Goal: Transaction & Acquisition: Purchase product/service

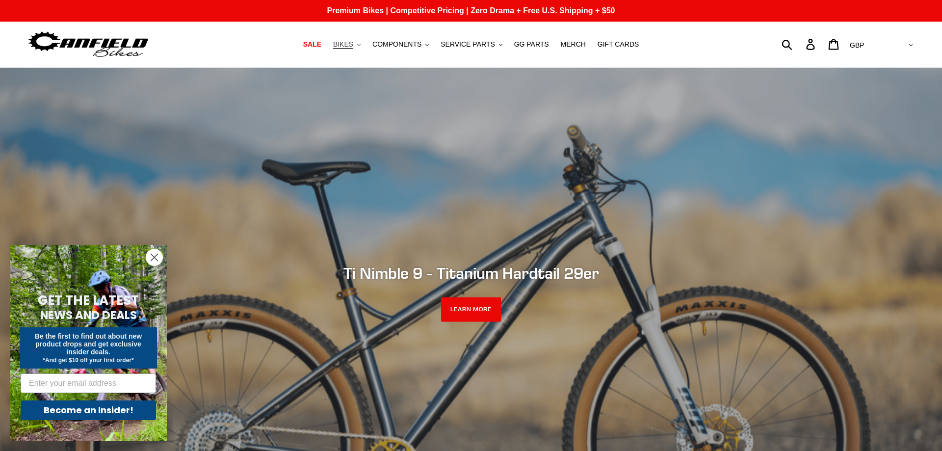
click at [366, 44] on button "BIKES .cls-1{fill:#231f20}" at bounding box center [346, 44] width 37 height 13
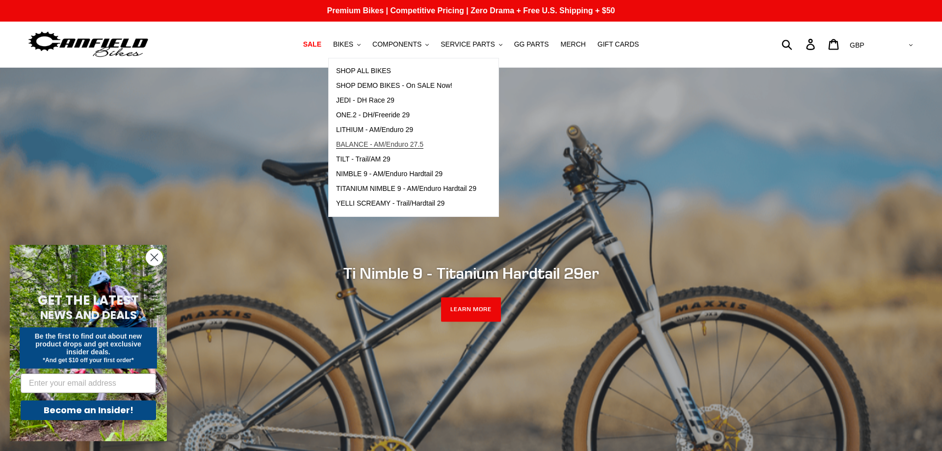
click at [388, 140] on span "BALANCE - AM/Enduro 27.5" at bounding box center [379, 144] width 87 height 8
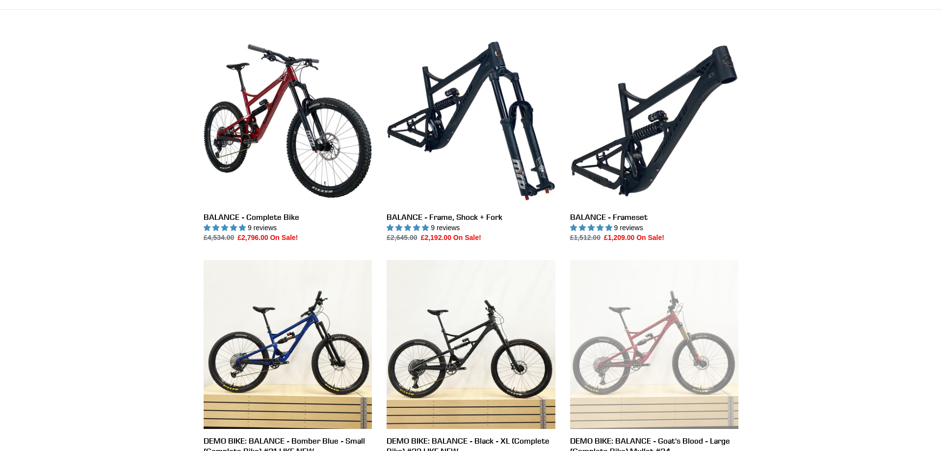
scroll to position [250, 0]
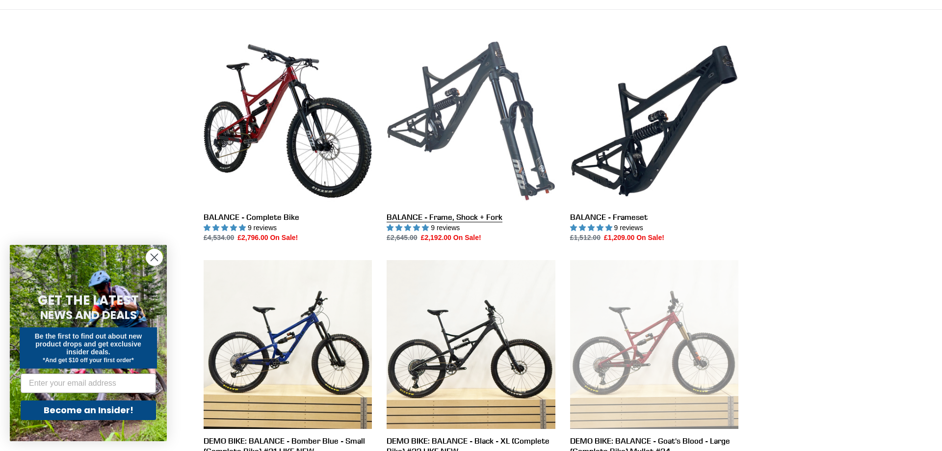
click at [447, 218] on link "BALANCE - Frame, Shock + Fork" at bounding box center [471, 140] width 168 height 207
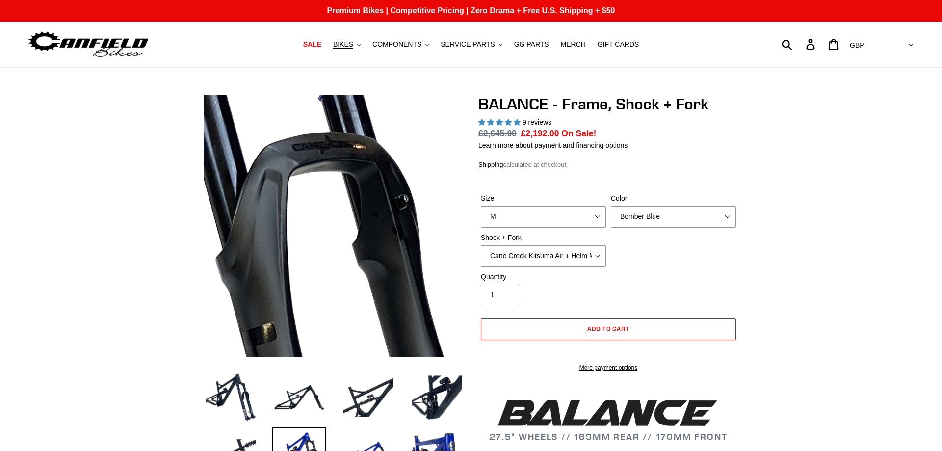
select select "M"
select select "highest-rating"
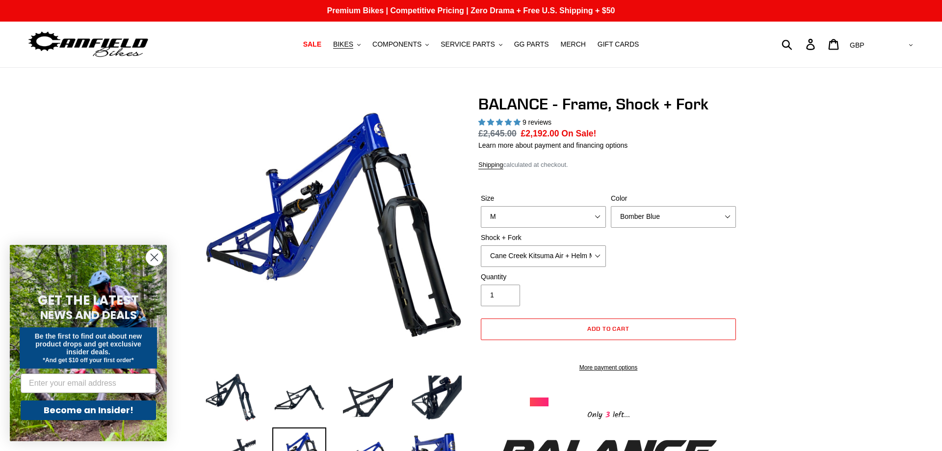
click at [481, 245] on select "Cane Creek Kitsuma Air + Helm MKII 27.5 170mm Fox Float X2 or DHX2 + Fox Float …" at bounding box center [543, 256] width 125 height 22
click option "EXT Storia V3-S + Era V2.1 160mm 29 (mullet)" at bounding box center [0, 0] width 0 height 0
click at [481, 245] on select "Cane Creek Kitsuma Air + Helm MKII 27.5 170mm Fox Float X2 or DHX2 + Fox Float …" at bounding box center [543, 256] width 125 height 22
click option "RockShox Vivid ULT + RockShox Lyrik Ultimate 170mm 27.5 (red)" at bounding box center [0, 0] width 0 height 0
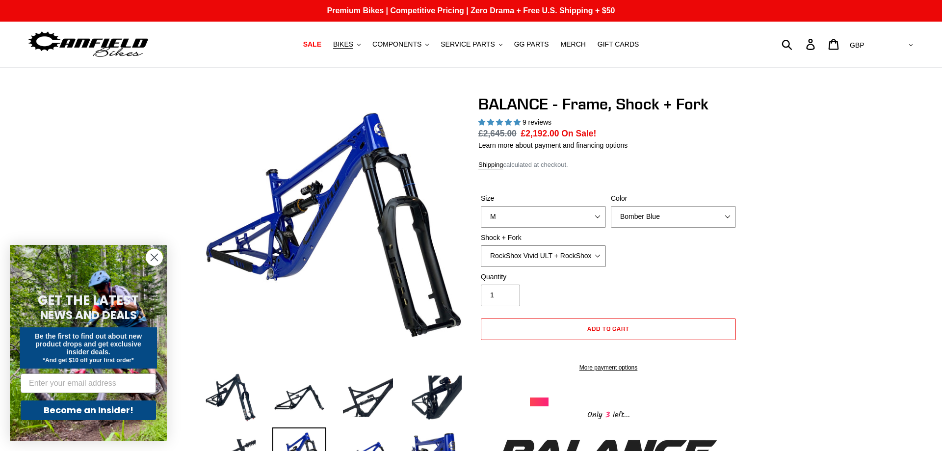
click at [481, 245] on select "Cane Creek Kitsuma Air + Helm MKII 27.5 170mm Fox Float X2 or DHX2 + Fox Float …" at bounding box center [543, 256] width 125 height 22
click option "Cane Creek Kitsuma Air + Helm MKII 27.5 170mm" at bounding box center [0, 0] width 0 height 0
click at [481, 245] on select "Cane Creek Kitsuma Air + Helm MKII 27.5 170mm Fox Float X2 or DHX2 + Fox Float …" at bounding box center [543, 256] width 125 height 22
click option "Fox Float X2 or DHX2 + Fox Float GripX2 Kashima 170mm (29 or 27.5)" at bounding box center [0, 0] width 0 height 0
click at [481, 245] on select "Cane Creek Kitsuma Air + Helm MKII 27.5 170mm Fox Float X2 or DHX2 + Fox Float …" at bounding box center [543, 256] width 125 height 22
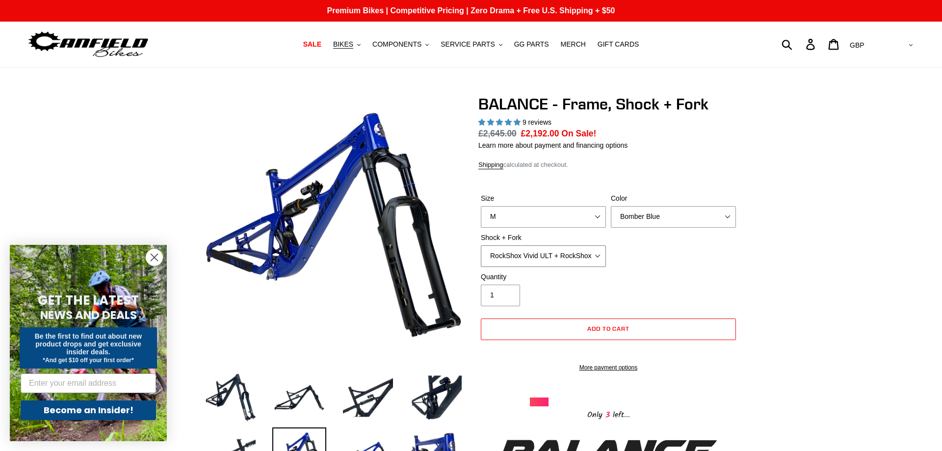
click option "RockShox Vivid ULT + RockShox Lyrik Ultimate 170mm 27.5 (red)" at bounding box center [0, 0] width 0 height 0
click at [481, 245] on select "Cane Creek Kitsuma Air + Helm MKII 27.5 170mm Fox Float X2 or DHX2 + Fox Float …" at bounding box center [543, 256] width 125 height 22
click option "EXT Storia V3-S + Era V2.1 160mm 29 (mullet)" at bounding box center [0, 0] width 0 height 0
click at [481, 245] on select "Cane Creek Kitsuma Air + Helm MKII 27.5 170mm Fox Float X2 or DHX2 + Fox Float …" at bounding box center [543, 256] width 125 height 22
select select "Cane Creek Kitsuma Air + Helm MKII 27.5 170mm"
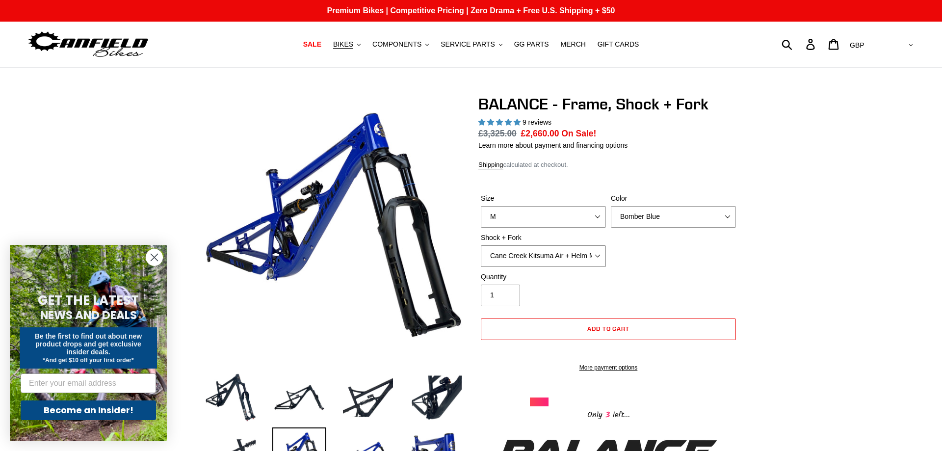
click option "Cane Creek Kitsuma Air + Helm MKII 27.5 170mm" at bounding box center [0, 0] width 0 height 0
click at [611, 206] on select "Bomber Blue Goat's Blood Stealth Black" at bounding box center [673, 217] width 125 height 22
select select "Goat's Blood"
click option "Goat's Blood" at bounding box center [0, 0] width 0 height 0
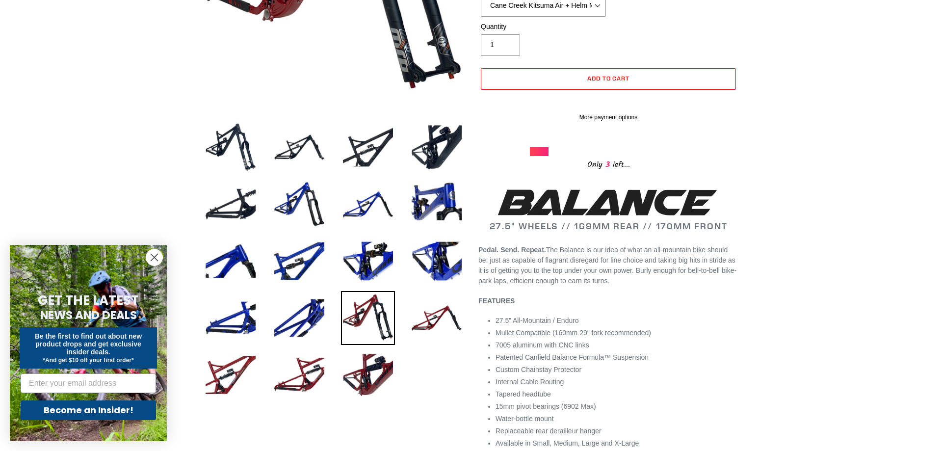
scroll to position [100, 0]
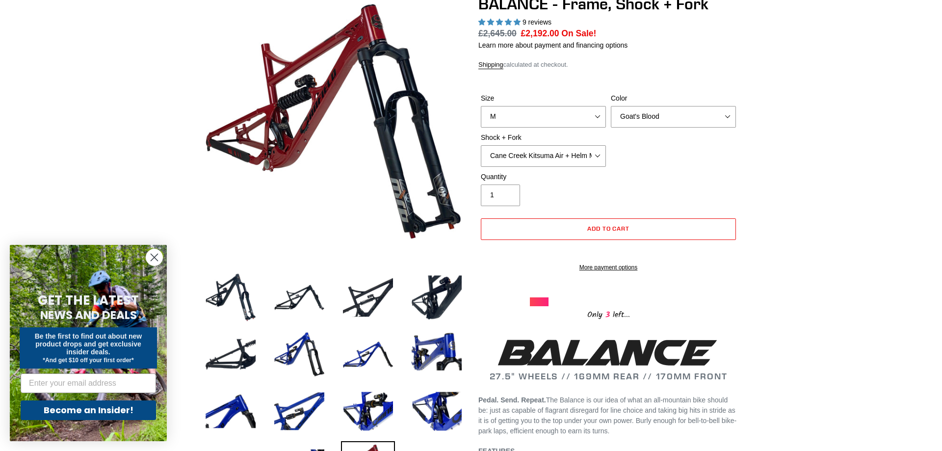
click at [581, 166] on div "Size S M L XL Color Bomber Blue Goat's Blood Stealth Black Shock + Fork Cane Cr…" at bounding box center [609, 132] width 260 height 79
click at [481, 145] on select "Cane Creek Kitsuma Air + Helm MKII 27.5 170mm Fox Float X2 or DHX2 + Fox Float …" at bounding box center [543, 156] width 125 height 22
select select "EXT Storia V3-S + Era V2.1 160mm 29 (mullet)"
click option "EXT Storia V3-S + Era V2.1 160mm 29 (mullet)" at bounding box center [0, 0] width 0 height 0
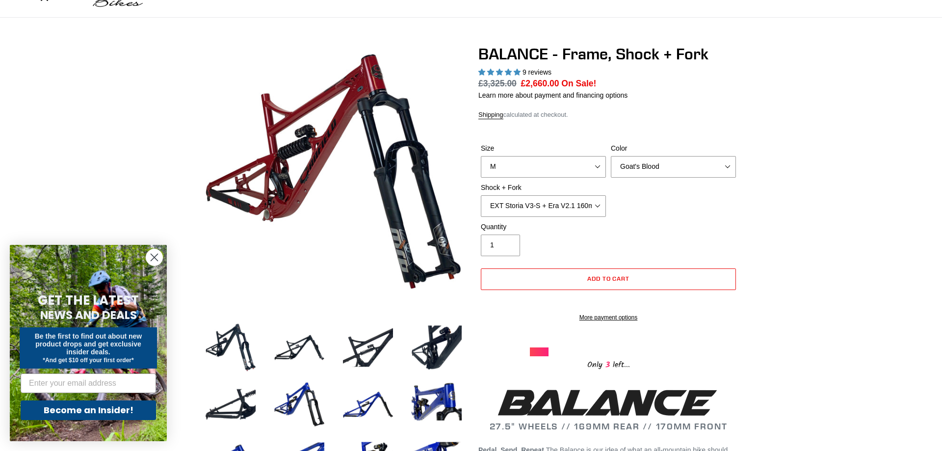
scroll to position [0, 0]
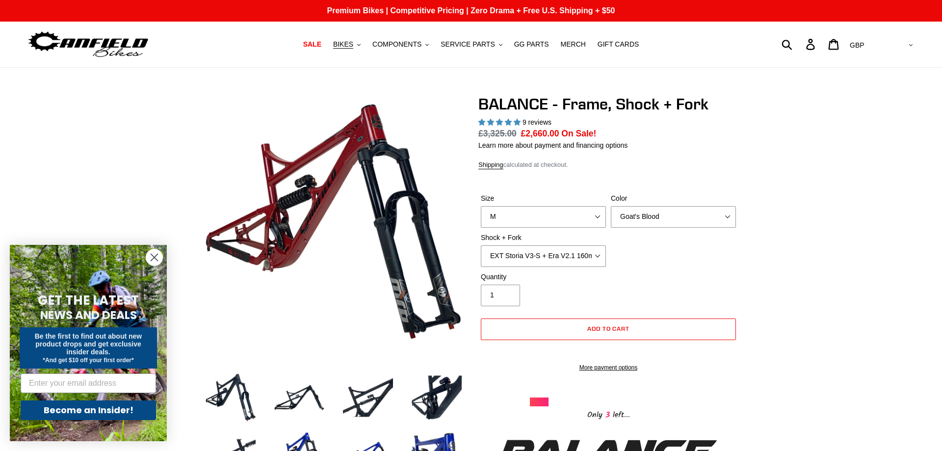
click at [846, 36] on select "AED AFN ALL AMD ANG AUD AWG AZN BAM BBD BDT BGN BIF BND BOB BSD BWP BZD CAD CDF…" at bounding box center [880, 45] width 69 height 18
select select "USD"
click option "USD" at bounding box center [0, 0] width 0 height 0
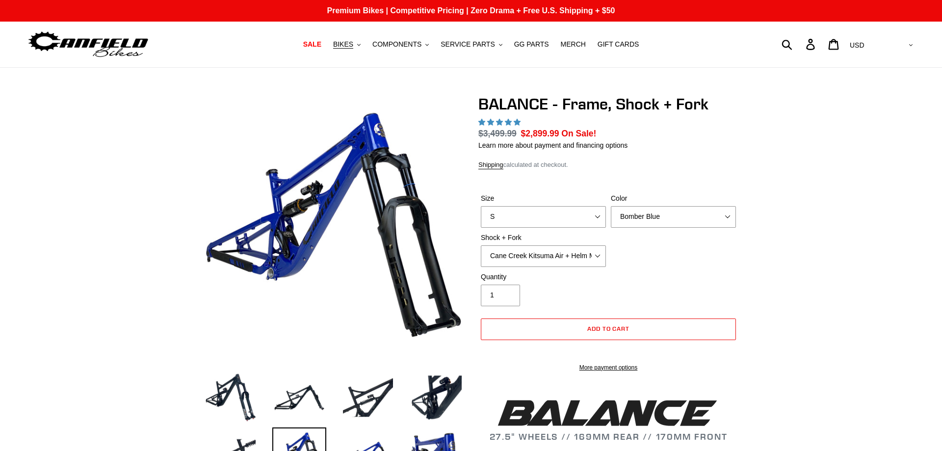
select select "highest-rating"
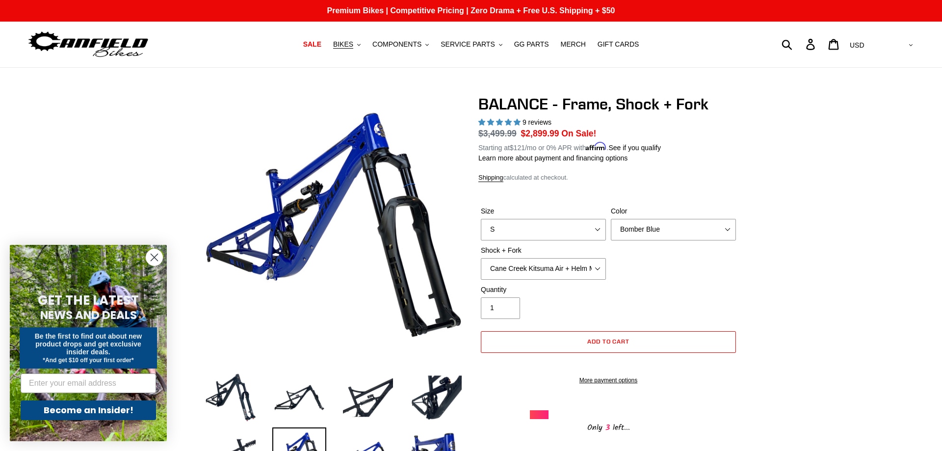
drag, startPoint x: 557, startPoint y: 131, endPoint x: 526, endPoint y: 134, distance: 31.0
click at [525, 134] on span "$2,899.99" at bounding box center [540, 134] width 38 height 10
click at [564, 215] on div "Size S M L XL" at bounding box center [544, 223] width 130 height 34
click at [481, 219] on select "S M L XL" at bounding box center [543, 230] width 125 height 22
select select "M"
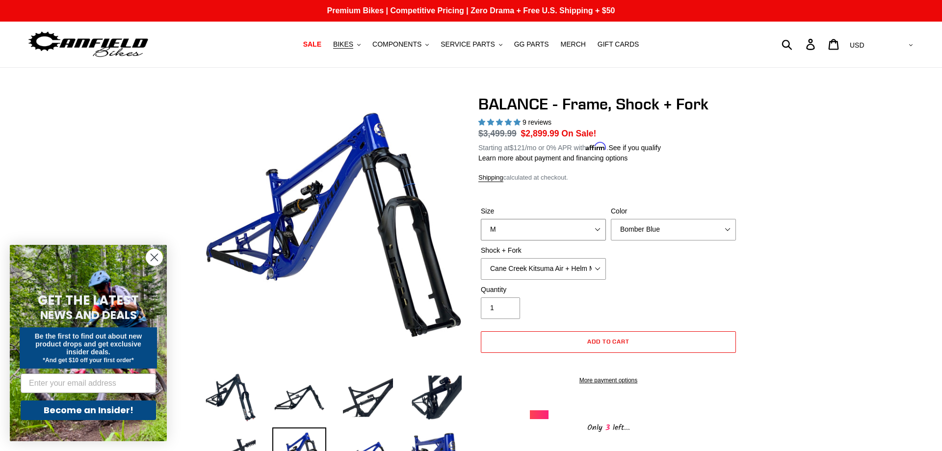
click option "M" at bounding box center [0, 0] width 0 height 0
click at [611, 219] on select "Bomber Blue Goat's Blood Stealth Black" at bounding box center [673, 230] width 125 height 22
select select "Stealth Black"
click option "Stealth Black" at bounding box center [0, 0] width 0 height 0
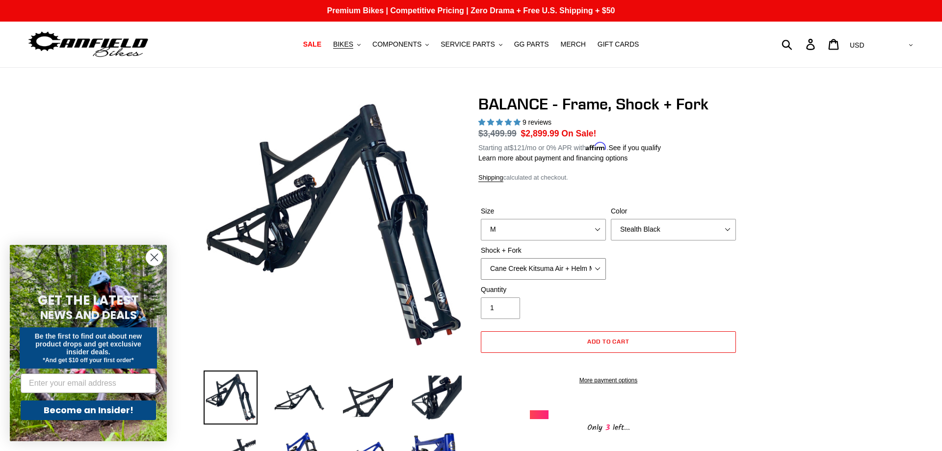
click at [481, 258] on select "Cane Creek Kitsuma Air + Helm MKII 27.5 170mm Fox Float X2 or DHX2 + Fox Float …" at bounding box center [543, 269] width 125 height 22
click option "RockShox Vivid ULT + RockShox Lyrik Ultimate 170mm 27.5 (red)" at bounding box center [0, 0] width 0 height 0
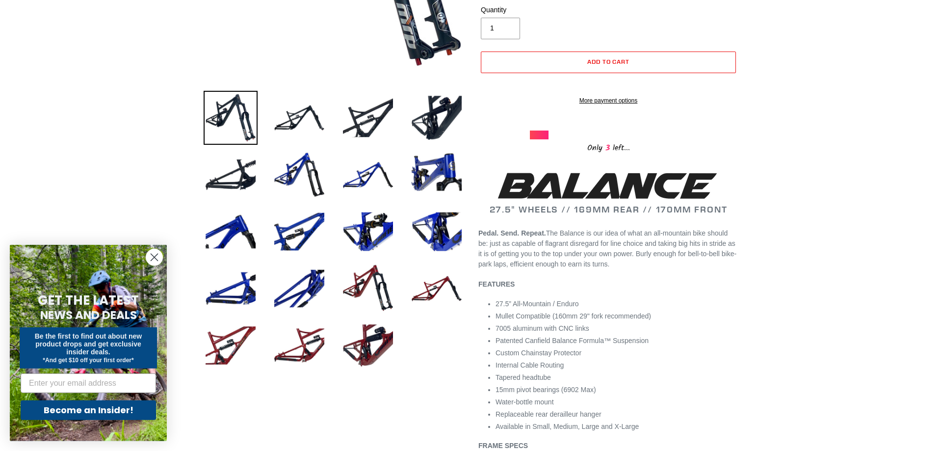
scroll to position [300, 0]
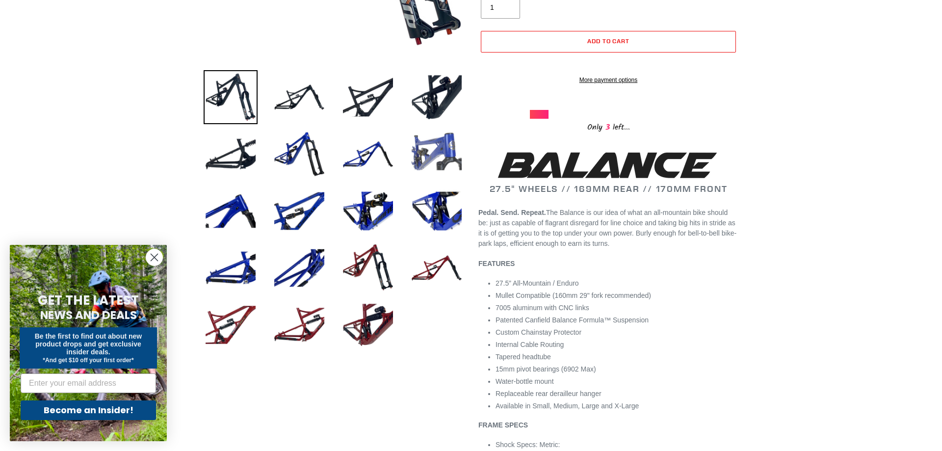
click at [440, 160] on img at bounding box center [437, 154] width 54 height 54
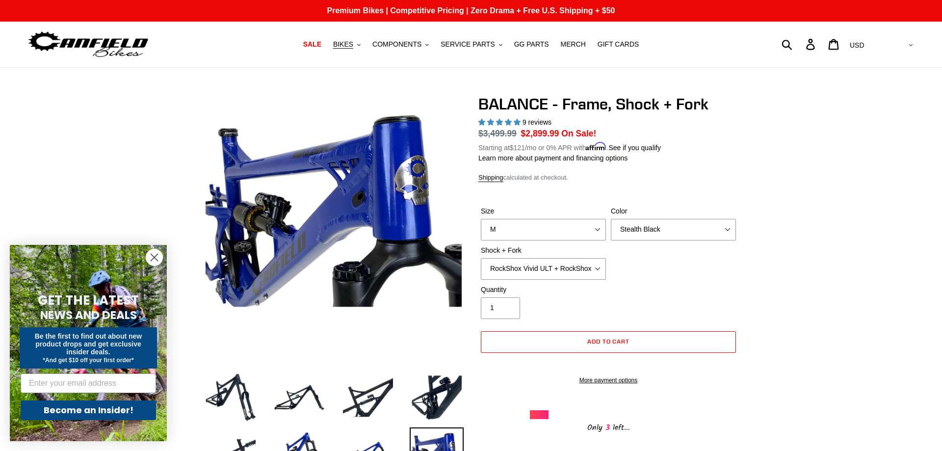
scroll to position [50, 0]
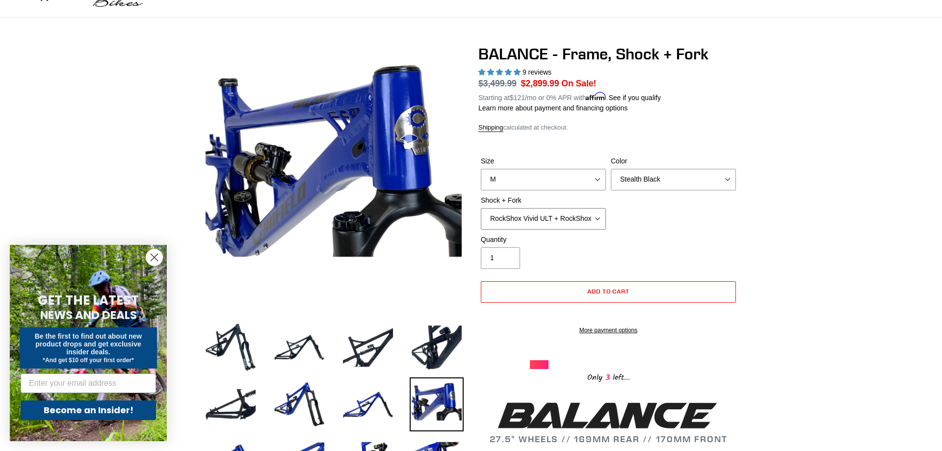
click at [481, 208] on select "Cane Creek Kitsuma Air + Helm MKII 27.5 170mm Fox Float X2 or DHX2 + Fox Float …" at bounding box center [543, 219] width 125 height 22
select select "EXT Storia V3-S + Era V2.1 160mm 29 (mullet)"
click option "EXT Storia V3-S + Era V2.1 160mm 29 (mullet)" at bounding box center [0, 0] width 0 height 0
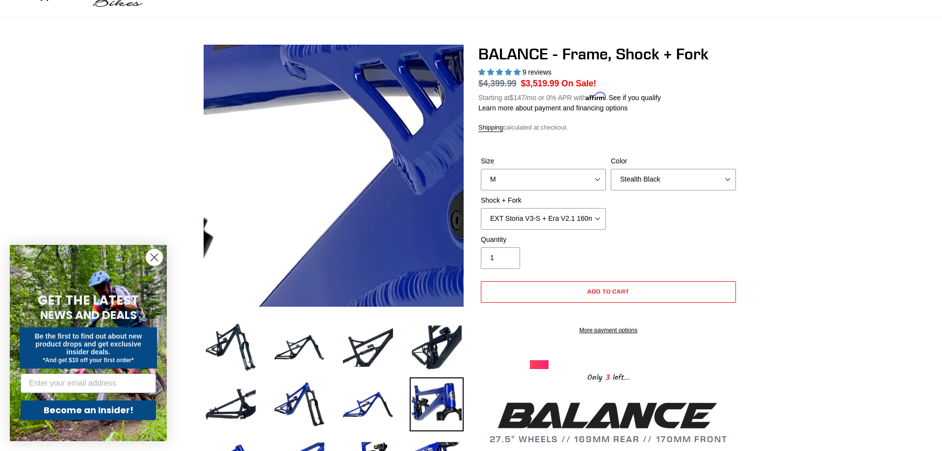
click at [319, 128] on img at bounding box center [377, 309] width 1005 height 1005
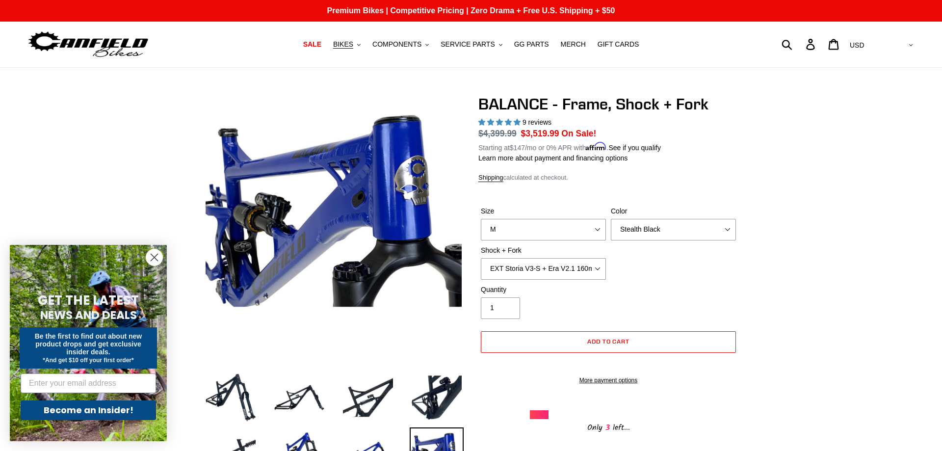
click at [846, 36] on select "AED AFN ALL AMD ANG AUD AWG AZN BAM BBD BDT BGN BIF BND BOB BSD BWP BZD CAD CDF…" at bounding box center [880, 45] width 69 height 18
select select "GBP"
click option "GBP" at bounding box center [0, 0] width 0 height 0
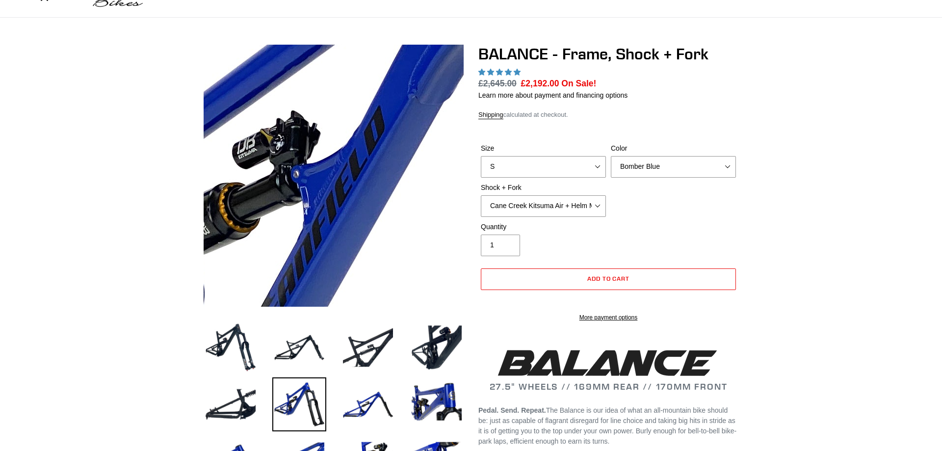
select select "highest-rating"
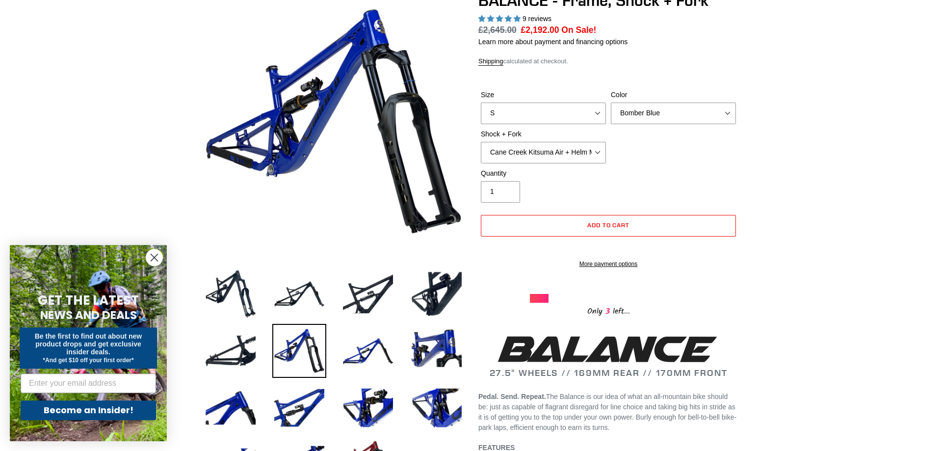
scroll to position [100, 0]
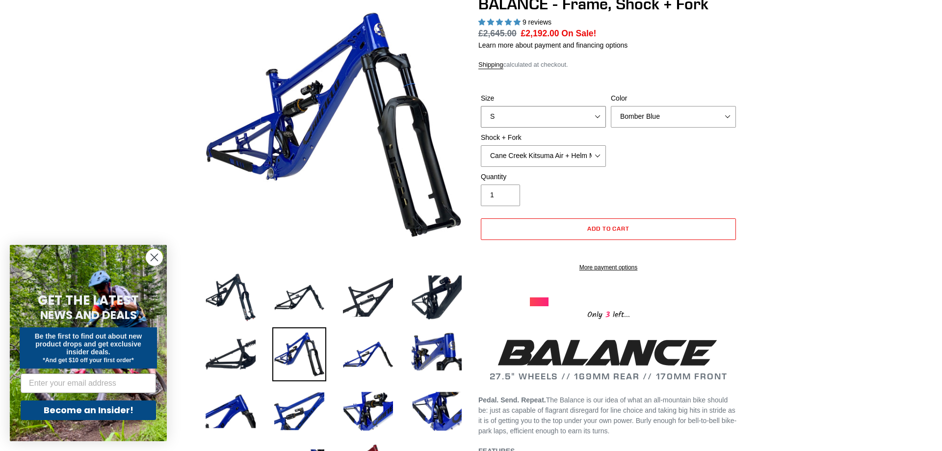
click at [481, 106] on select "S M L XL" at bounding box center [543, 117] width 125 height 22
select select "M"
click option "M" at bounding box center [0, 0] width 0 height 0
click at [611, 106] on select "Bomber Blue Goat's Blood Stealth Black" at bounding box center [673, 117] width 125 height 22
select select "Stealth Black"
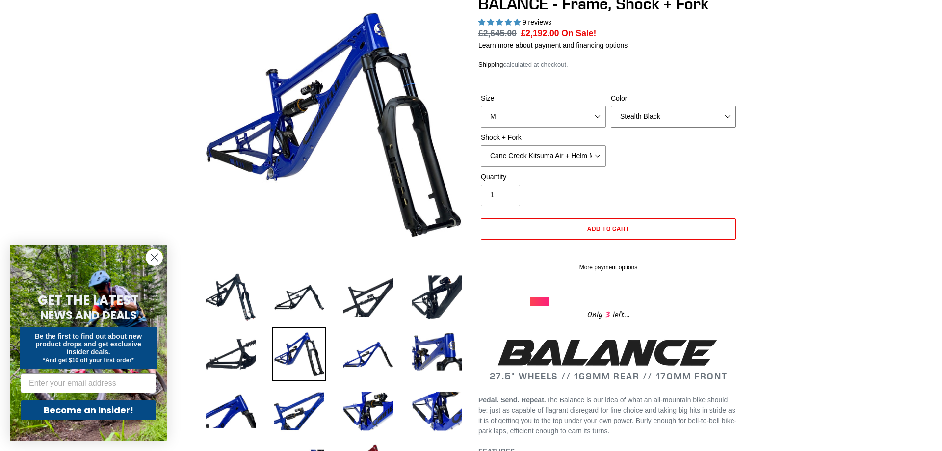
click option "Stealth Black" at bounding box center [0, 0] width 0 height 0
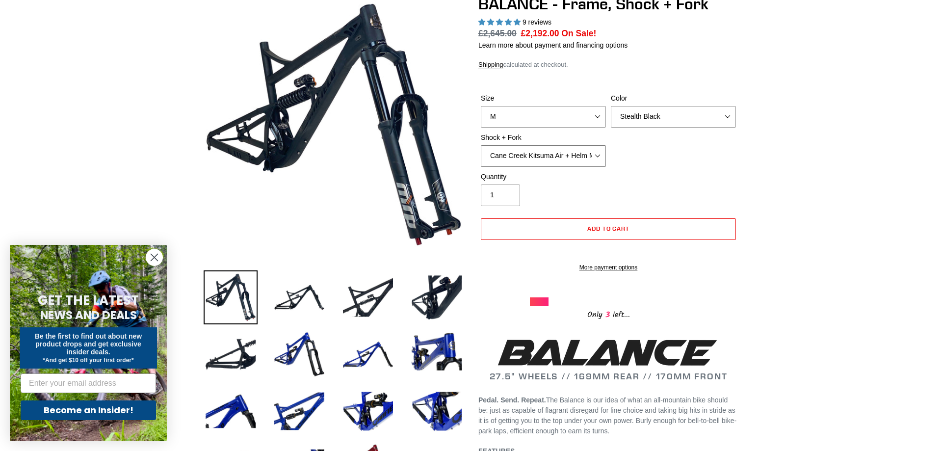
click at [481, 145] on select "Cane Creek Kitsuma Air + Helm MKII 27.5 170mm Fox Float X2 or DHX2 + Fox Float …" at bounding box center [543, 156] width 125 height 22
select select "EXT Storia V3-S + Era V2.1 160mm 29 (mullet)"
click option "EXT Storia V3-S + Era V2.1 160mm 29 (mullet)" at bounding box center [0, 0] width 0 height 0
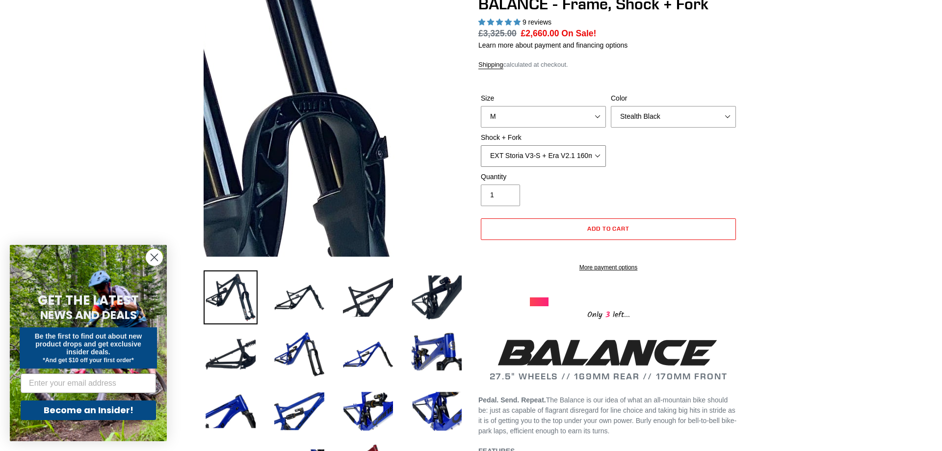
scroll to position [0, 0]
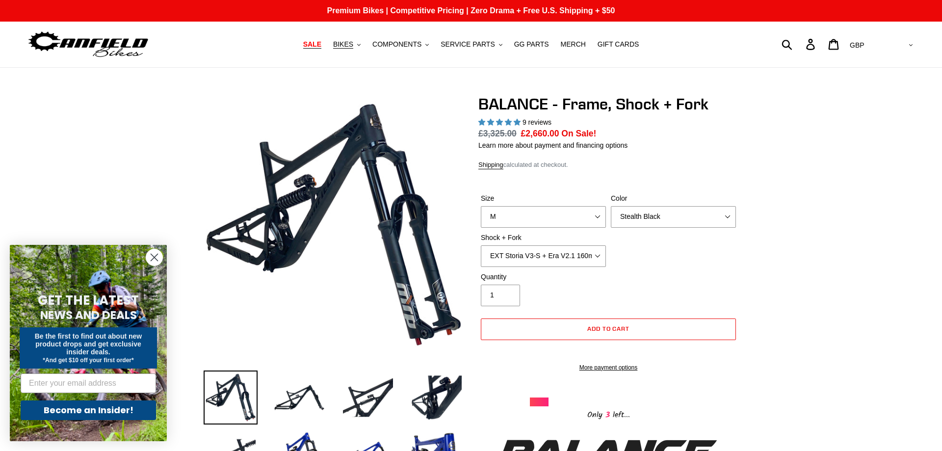
click at [321, 44] on span "SALE" at bounding box center [312, 44] width 18 height 8
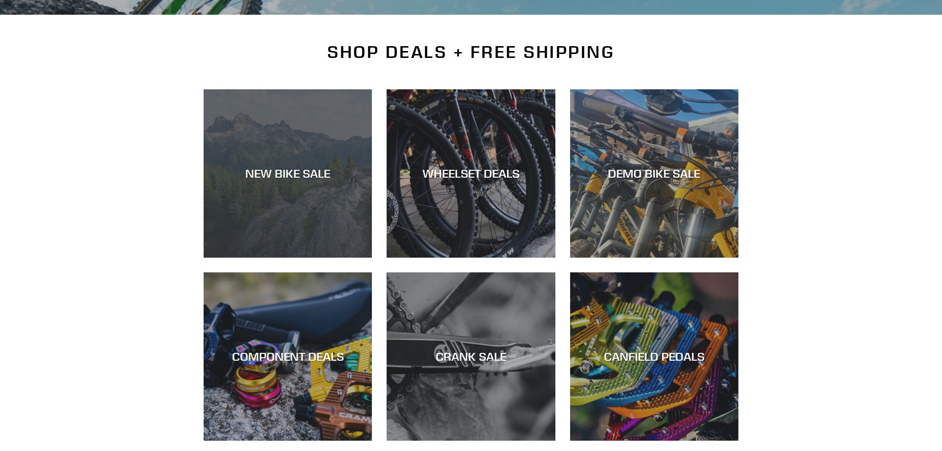
scroll to position [200, 0]
click at [280, 258] on div "NEW BIKE SALE" at bounding box center [288, 258] width 168 height 0
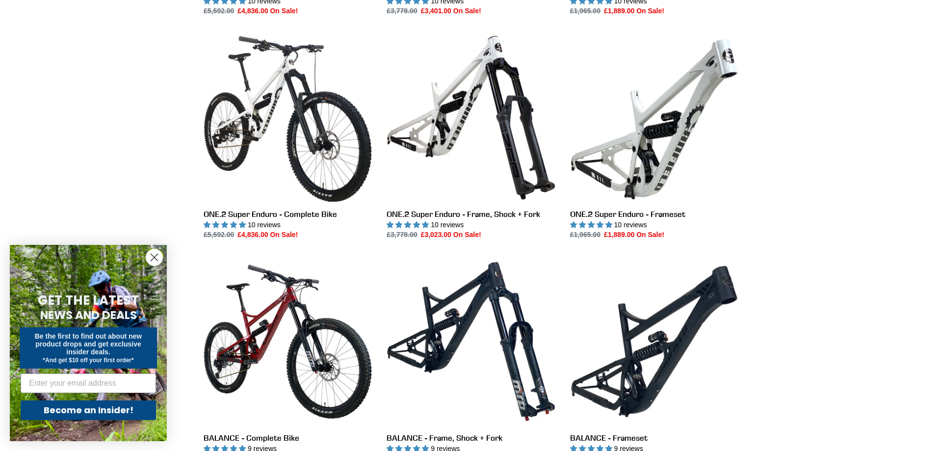
scroll to position [901, 0]
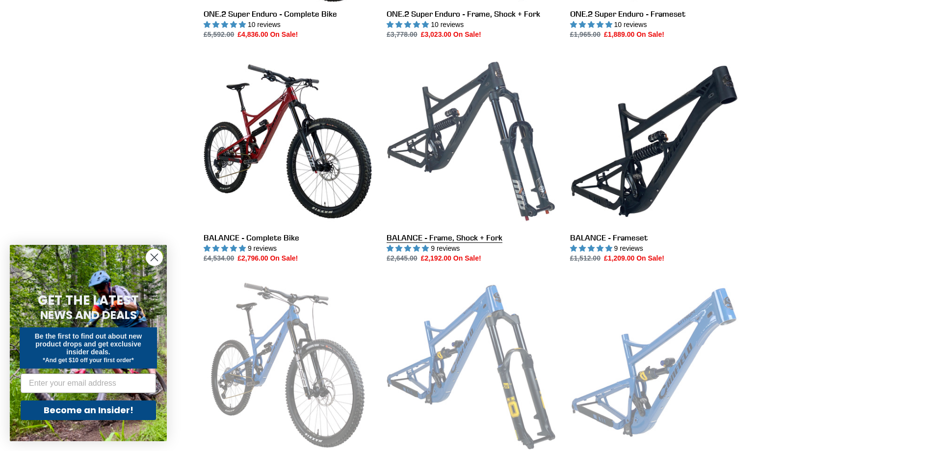
click at [465, 128] on link "BALANCE - Frame, Shock + Fork" at bounding box center [471, 160] width 168 height 207
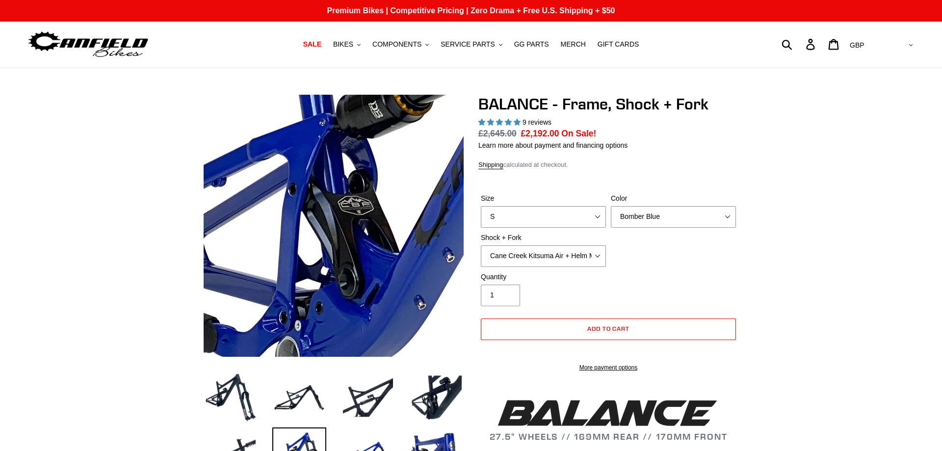
select select "highest-rating"
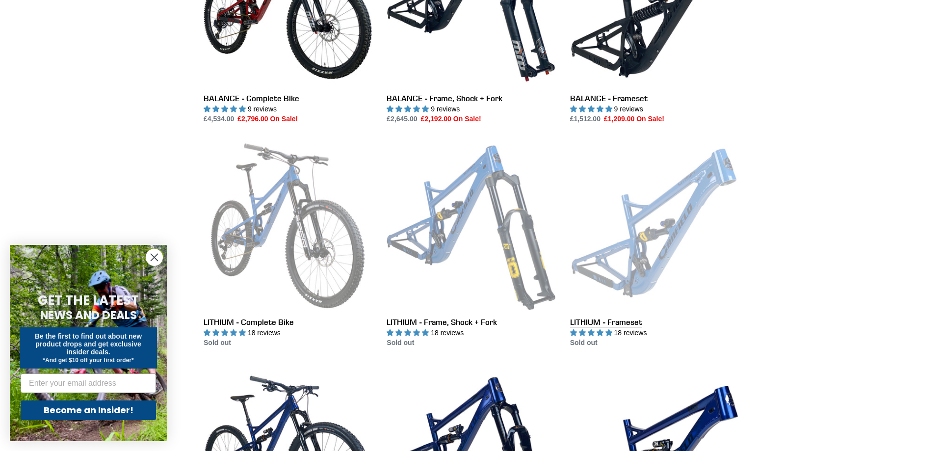
scroll to position [951, 0]
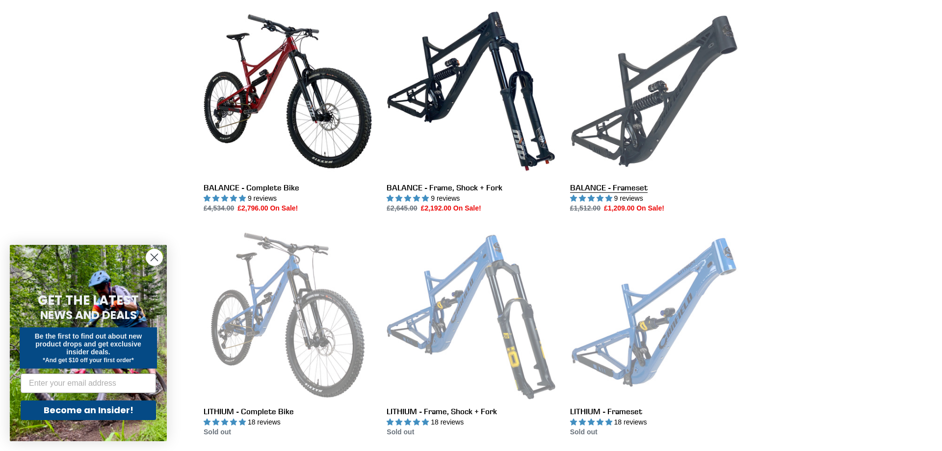
click at [637, 142] on link "BALANCE - Frameset" at bounding box center [654, 110] width 168 height 207
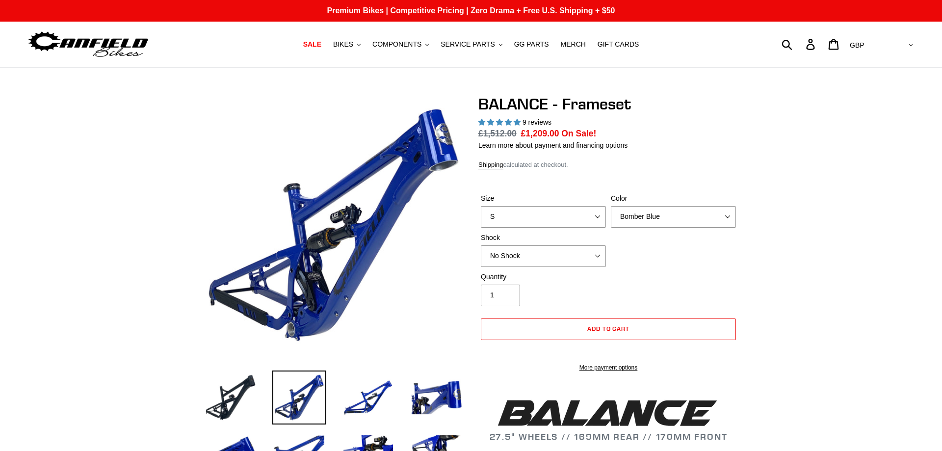
select select "highest-rating"
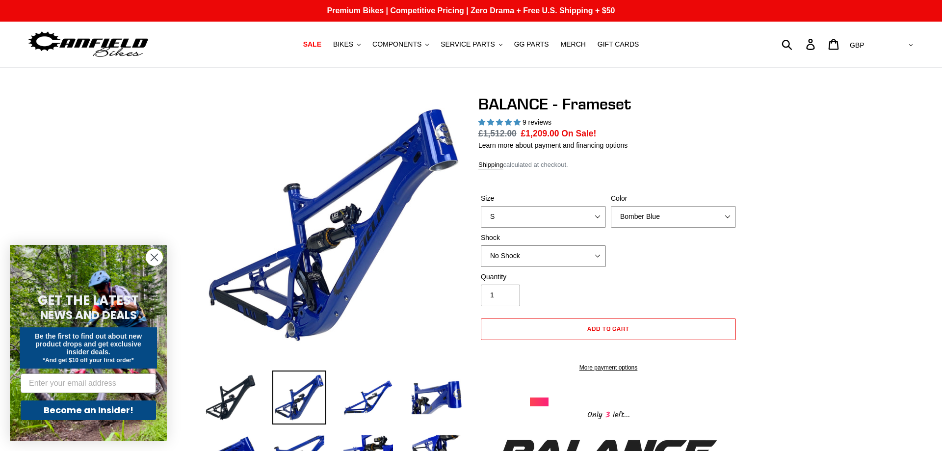
click at [481, 245] on select "No Shock Cane Creek Kitsuma Air Öhlins TTX2 Air EXT Storia V3-S" at bounding box center [543, 256] width 125 height 22
select select "EXT Storia V3-S"
click option "EXT Storia V3-S" at bounding box center [0, 0] width 0 height 0
click at [481, 206] on select "S M L XL" at bounding box center [543, 217] width 125 height 22
select select "M"
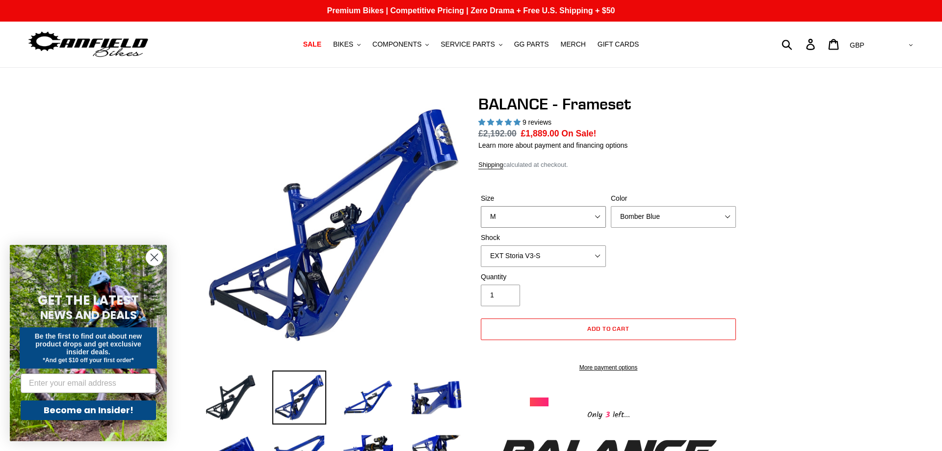
click option "M" at bounding box center [0, 0] width 0 height 0
click at [611, 206] on select "Bomber Blue Goat's Blood Stealth Black" at bounding box center [673, 217] width 125 height 22
click option "Goat's Blood" at bounding box center [0, 0] width 0 height 0
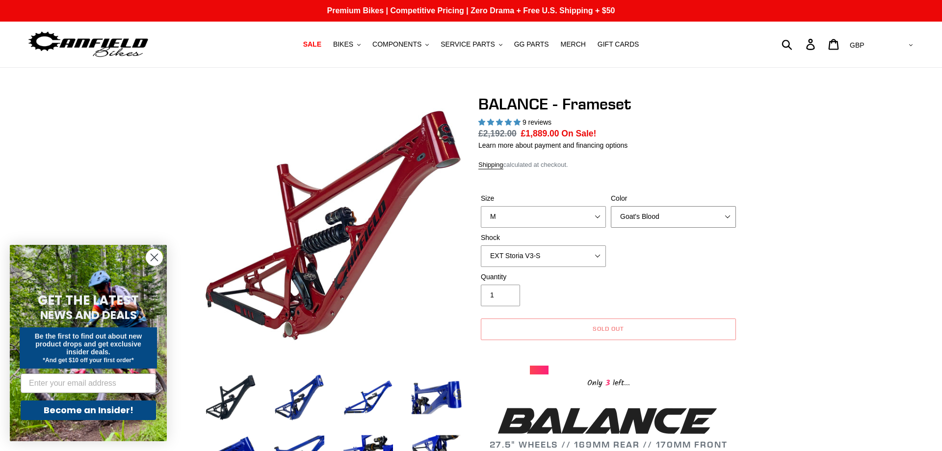
click at [611, 206] on select "Bomber Blue Goat's Blood Stealth Black" at bounding box center [673, 217] width 125 height 22
select select "Stealth Black"
click option "Stealth Black" at bounding box center [0, 0] width 0 height 0
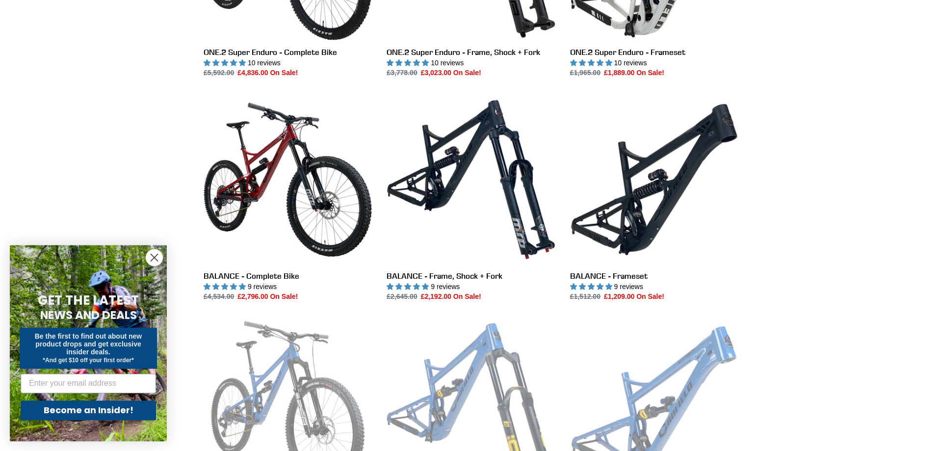
scroll to position [824, 0]
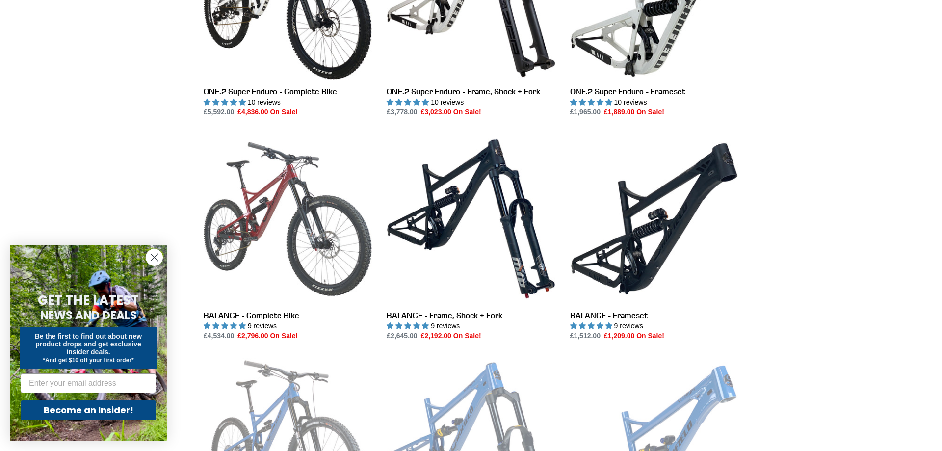
click at [290, 198] on link "BALANCE - Complete Bike" at bounding box center [288, 237] width 168 height 207
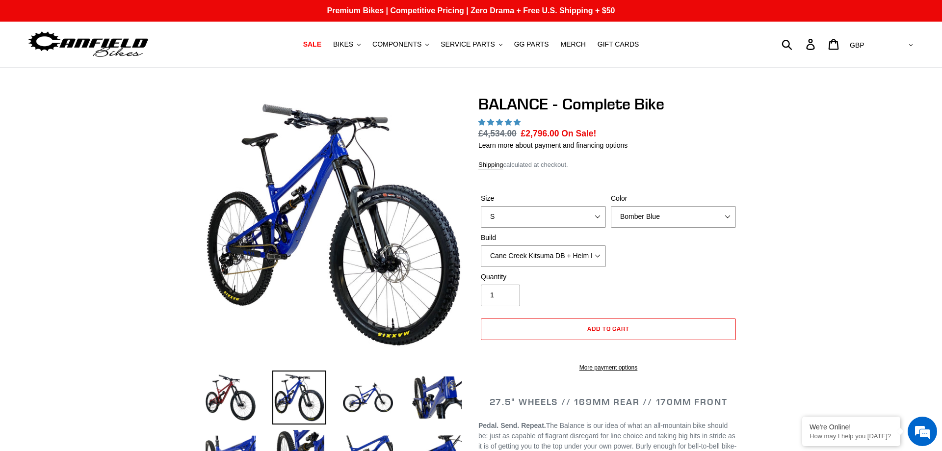
select select "highest-rating"
select select "M"
click option "M" at bounding box center [0, 0] width 0 height 0
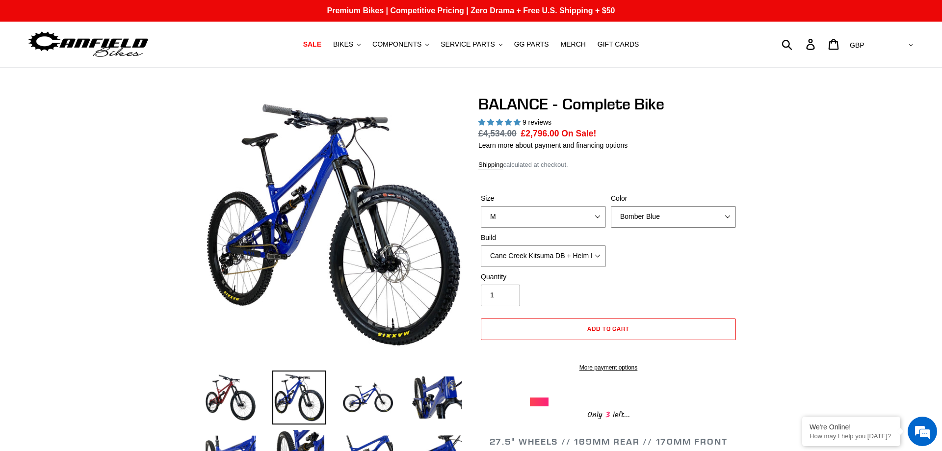
click at [611, 206] on select "Bomber Blue Goat's Blood Stealth Black" at bounding box center [673, 217] width 125 height 22
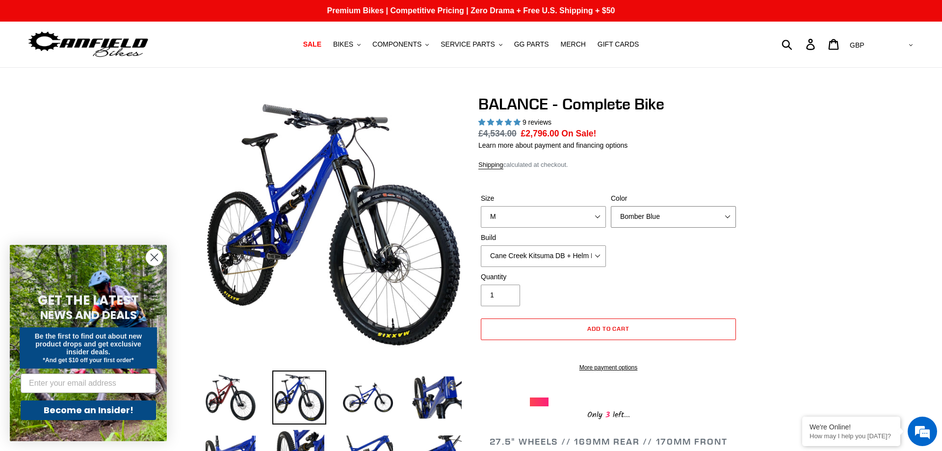
select select "Stealth Black"
click option "Stealth Black" at bounding box center [0, 0] width 0 height 0
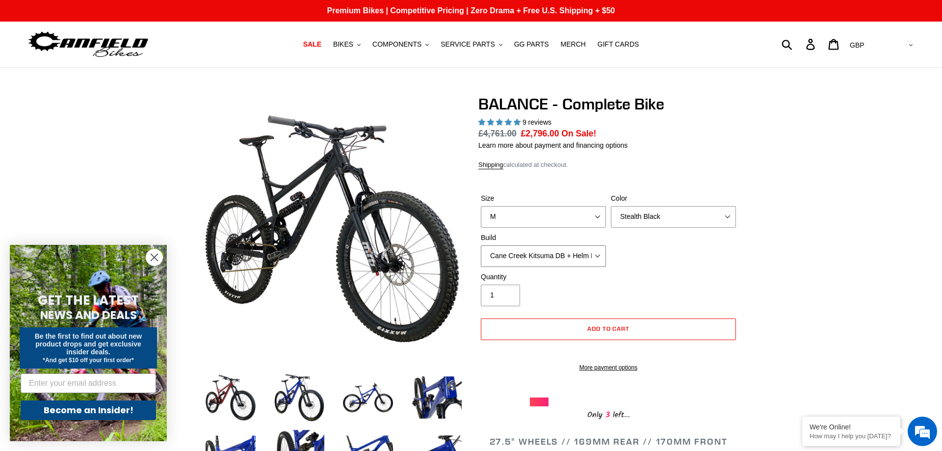
click at [481, 245] on select "Cane Creek Kitsuma DB + Helm MKII + SRAM GX Cane Creek Kitsuma DB + Helm MKII +…" at bounding box center [543, 256] width 125 height 22
click option "Cane Creek Kitsuma DB + Helm MKII + SRAM GX" at bounding box center [0, 0] width 0 height 0
click at [387, 43] on span "COMPONENTS" at bounding box center [397, 44] width 49 height 8
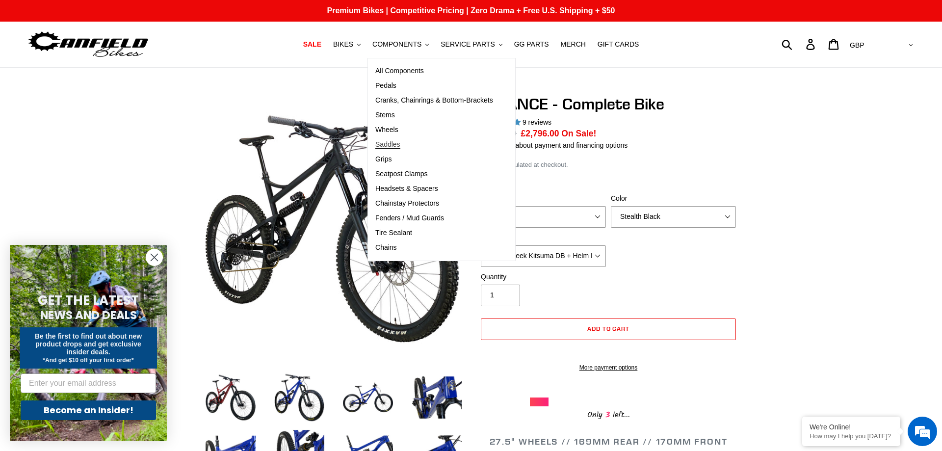
click at [396, 146] on span "Saddles" at bounding box center [387, 144] width 25 height 8
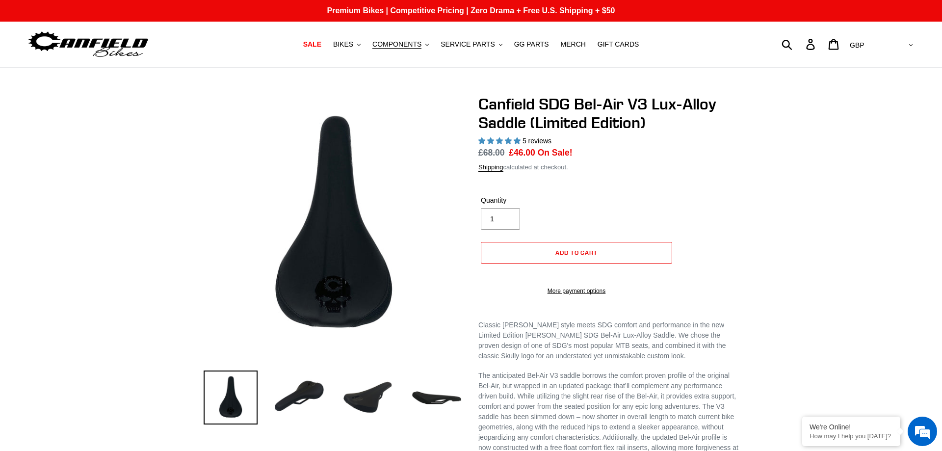
scroll to position [50, 0]
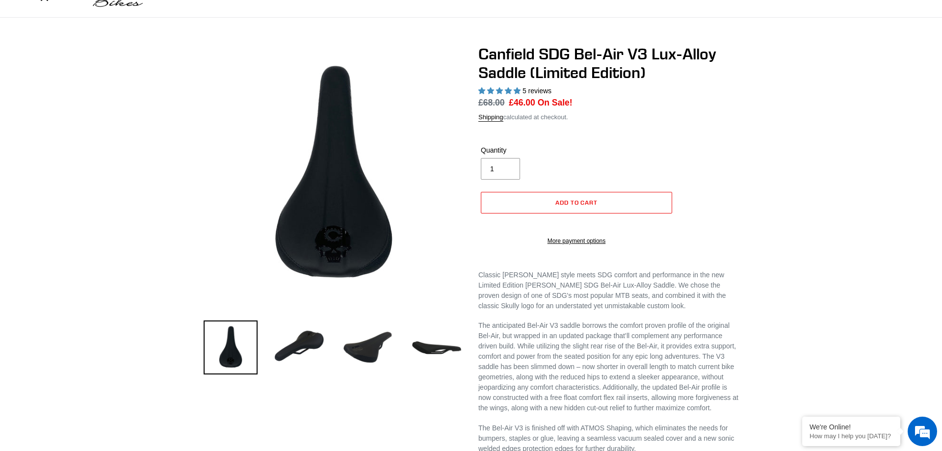
select select "highest-rating"
click at [305, 336] on img at bounding box center [299, 348] width 54 height 54
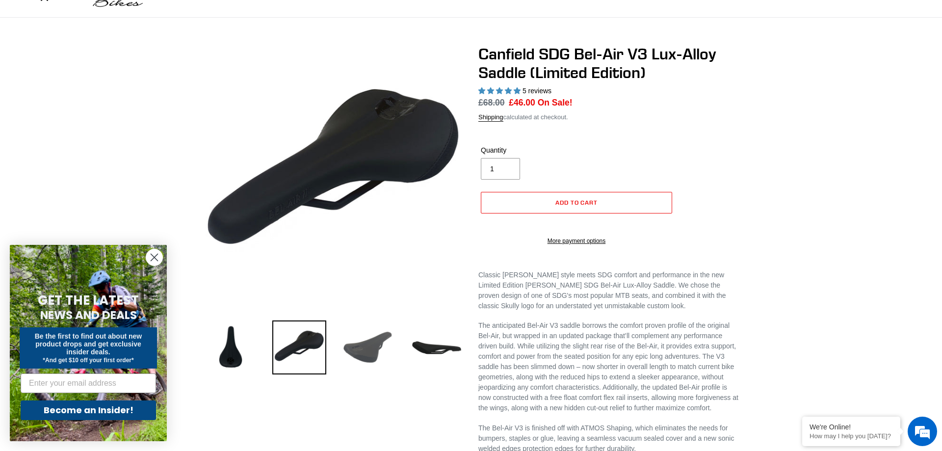
click at [375, 341] on img at bounding box center [368, 348] width 54 height 54
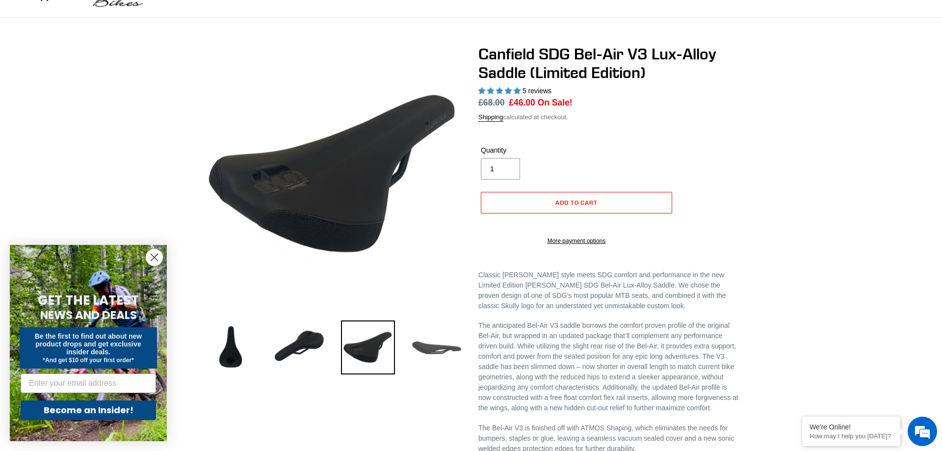
click at [421, 343] on img at bounding box center [437, 348] width 54 height 54
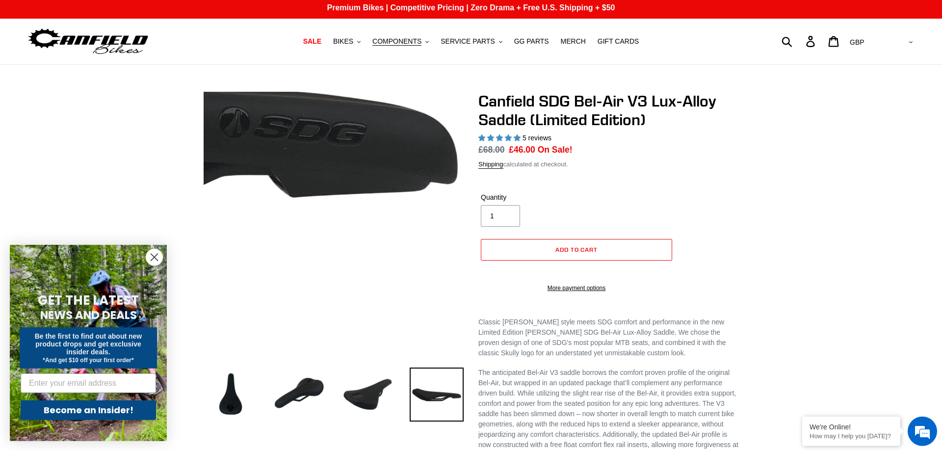
scroll to position [0, 0]
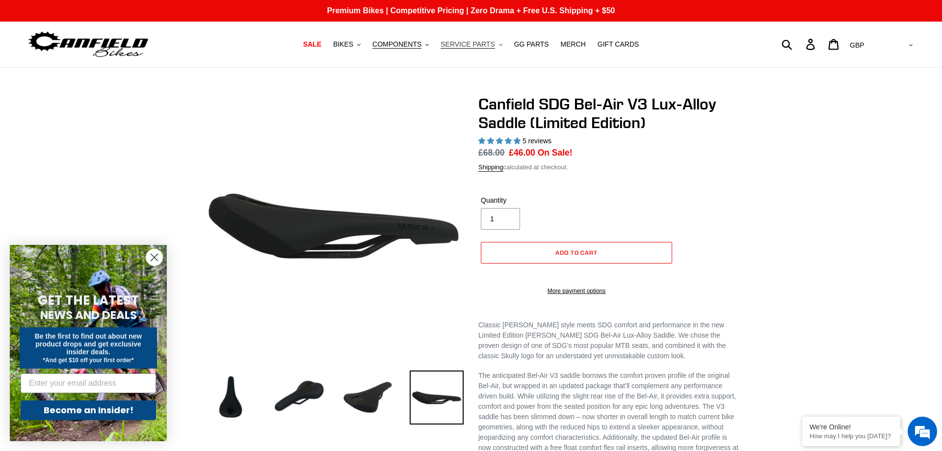
click at [464, 45] on span "SERVICE PARTS" at bounding box center [468, 44] width 54 height 8
click at [419, 43] on span "COMPONENTS" at bounding box center [397, 44] width 49 height 8
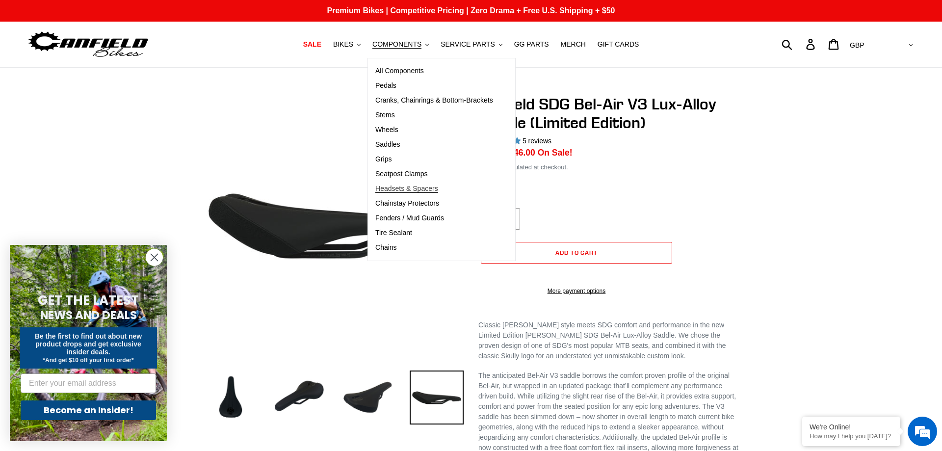
click at [400, 187] on span "Headsets & Spacers" at bounding box center [406, 189] width 63 height 8
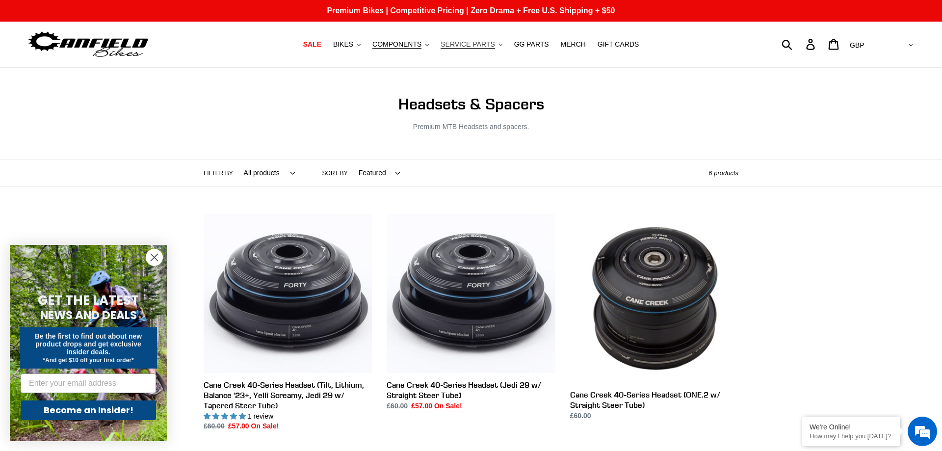
click at [457, 45] on span "SERVICE PARTS" at bounding box center [468, 44] width 54 height 8
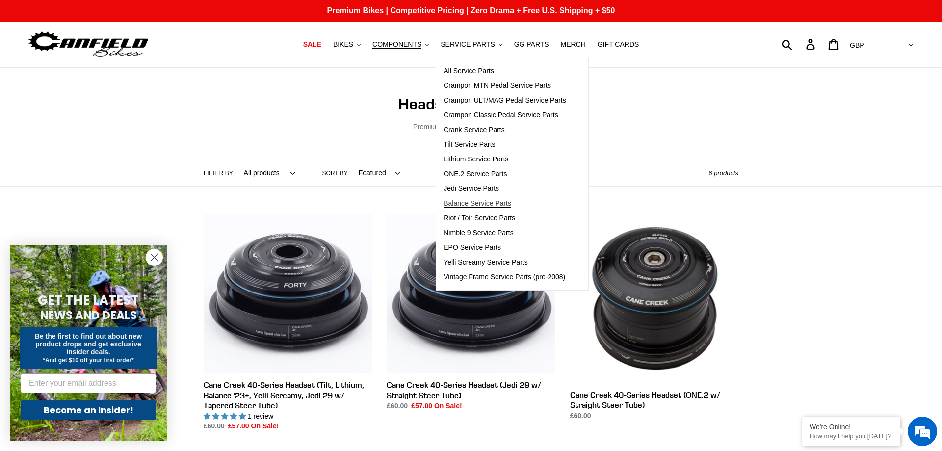
click at [490, 202] on span "Balance Service Parts" at bounding box center [478, 203] width 68 height 8
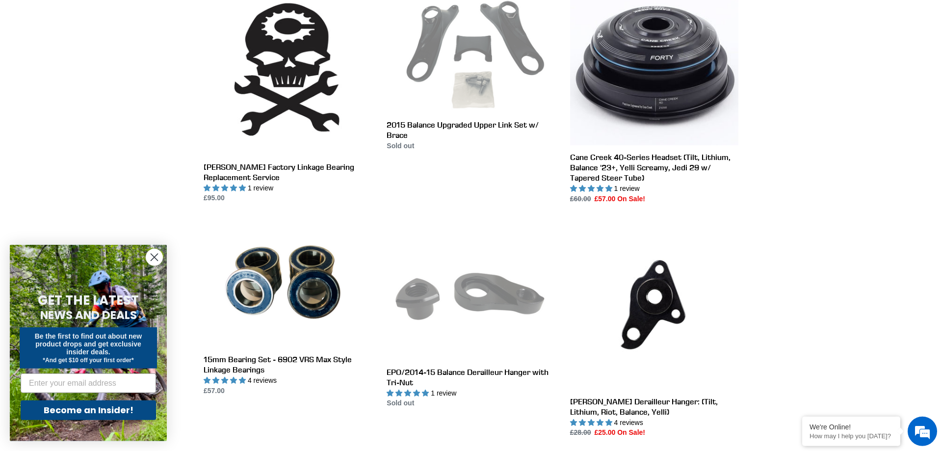
scroll to position [350, 0]
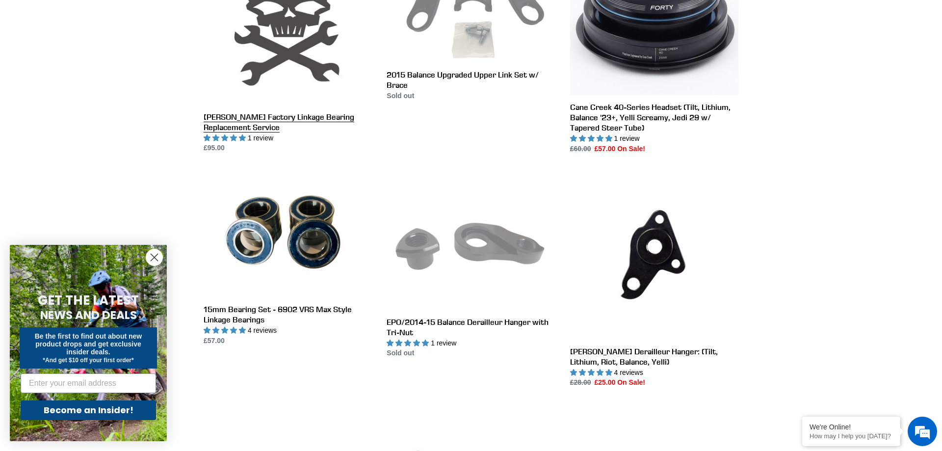
click at [250, 134] on link "[PERSON_NAME] Factory Linkage Bearing Replacement Service" at bounding box center [288, 45] width 168 height 217
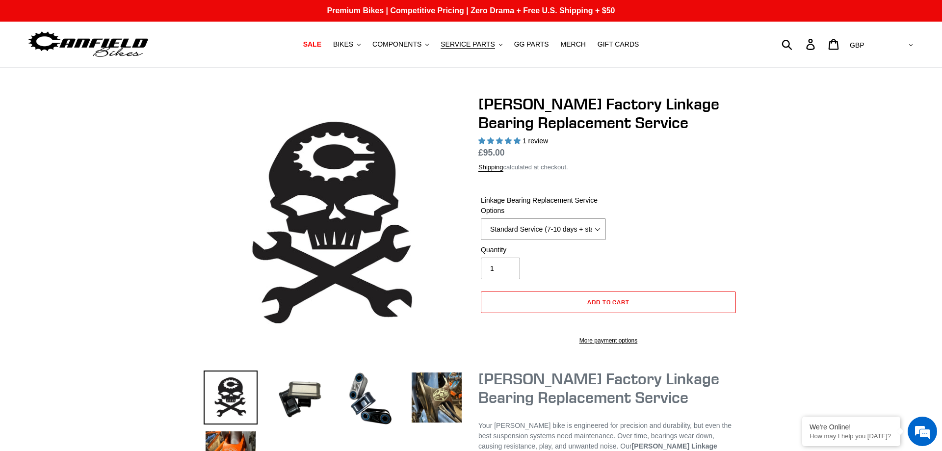
select select "highest-rating"
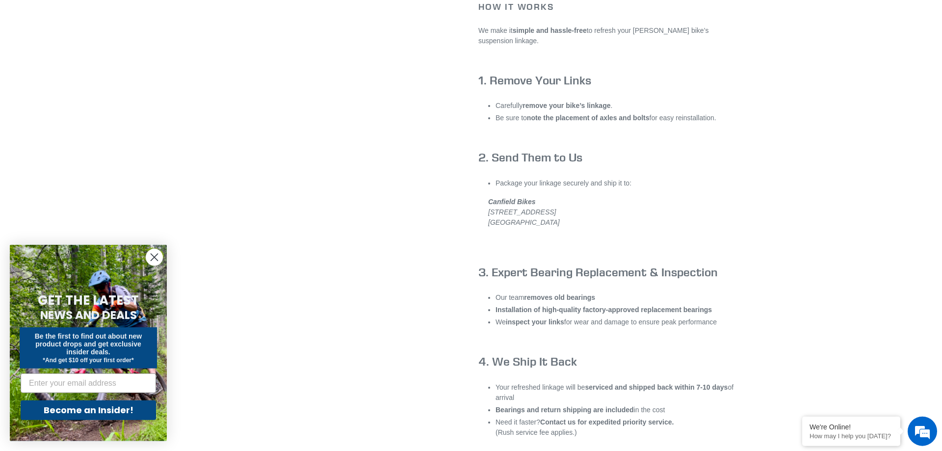
scroll to position [701, 0]
